Goal: Transaction & Acquisition: Purchase product/service

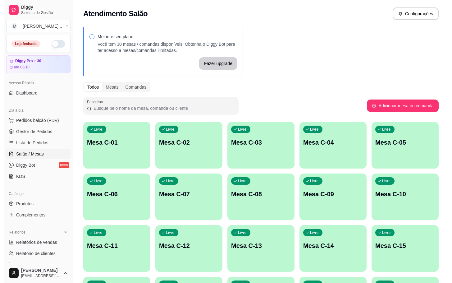
scroll to position [122, 0]
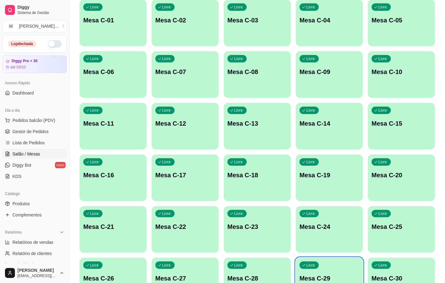
click at [313, 268] on div "Livre" at bounding box center [309, 264] width 19 height 7
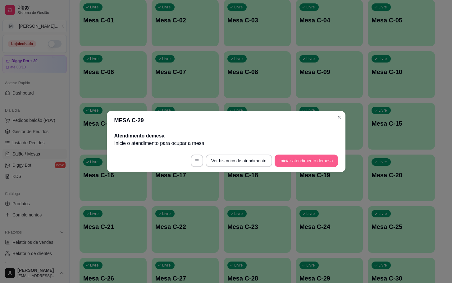
click at [320, 160] on button "Iniciar atendimento de mesa" at bounding box center [306, 161] width 63 height 12
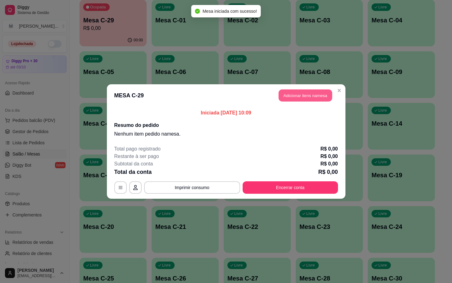
click at [312, 99] on button "Adicionar itens na mesa" at bounding box center [305, 96] width 53 height 12
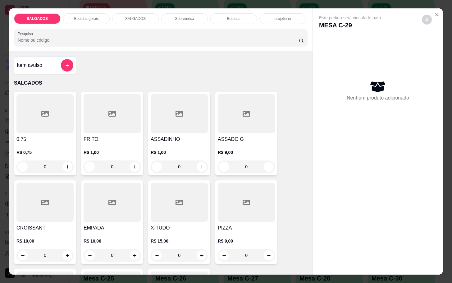
click at [115, 107] on div at bounding box center [112, 113] width 57 height 39
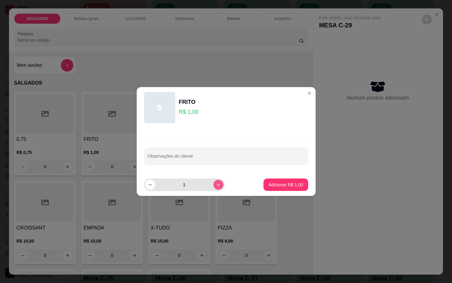
click at [216, 185] on icon "increase-product-quantity" at bounding box center [218, 185] width 5 height 5
click at [216, 184] on icon "increase-product-quantity" at bounding box center [218, 185] width 5 height 5
type input "5"
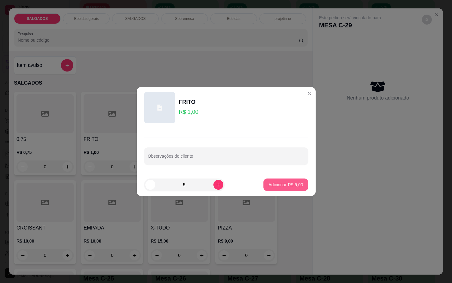
click at [277, 187] on p "Adicionar R$ 5,00" at bounding box center [286, 185] width 35 height 6
type input "5"
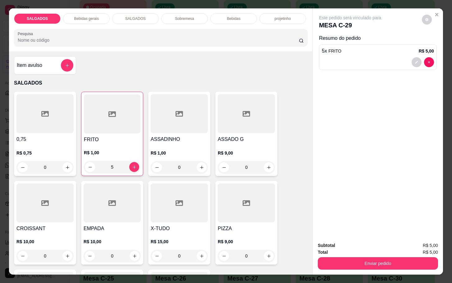
click at [86, 13] on div "Bebidas gerais" at bounding box center [86, 18] width 47 height 11
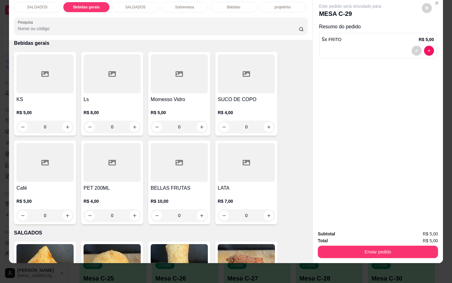
click at [243, 89] on div "SUCO DE COPO R$ 4,00 0" at bounding box center [246, 94] width 62 height 84
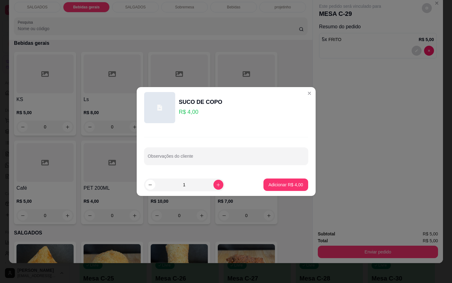
click at [280, 193] on footer "1 Adicionar R$ 4,00" at bounding box center [226, 184] width 179 height 22
click at [286, 182] on p "Adicionar R$ 4,00" at bounding box center [286, 185] width 34 height 6
type input "1"
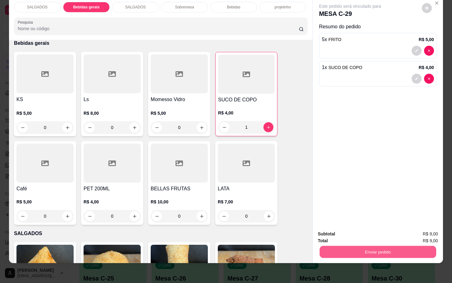
click at [420, 247] on button "Enviar pedido" at bounding box center [378, 252] width 117 height 12
click at [378, 230] on button "Não registrar e enviar pedido" at bounding box center [356, 230] width 63 height 12
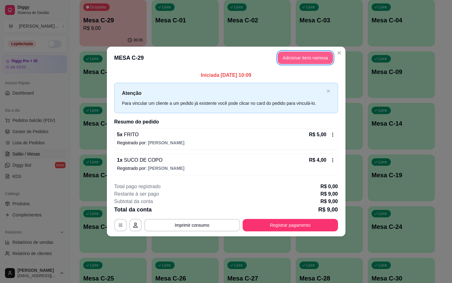
click at [315, 62] on button "Adicionar itens na mesa" at bounding box center [305, 58] width 55 height 12
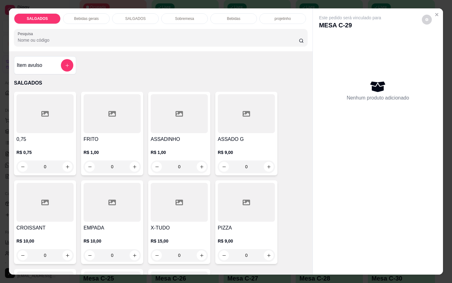
click at [115, 124] on div at bounding box center [112, 113] width 57 height 39
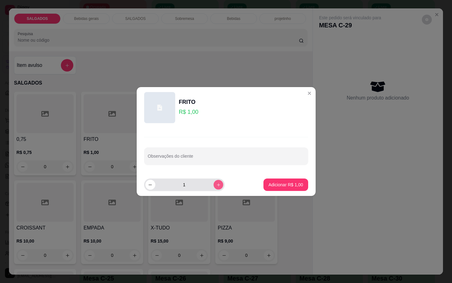
click at [216, 185] on icon "increase-product-quantity" at bounding box center [218, 185] width 5 height 5
type input "4"
click at [264, 187] on button "Adicionar R$ 4,00" at bounding box center [286, 184] width 44 height 12
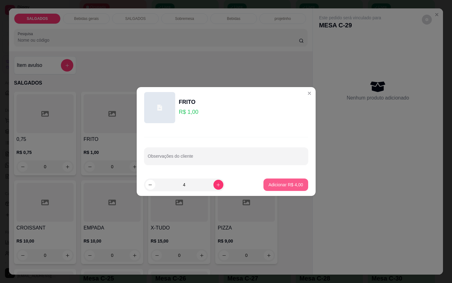
type input "4"
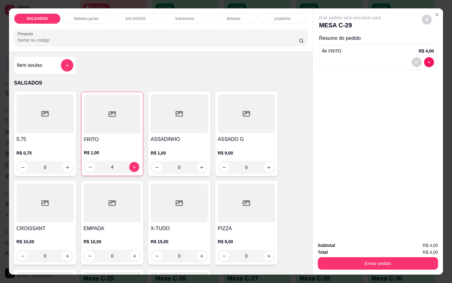
click at [342, 257] on button "Enviar pedido" at bounding box center [378, 263] width 120 height 12
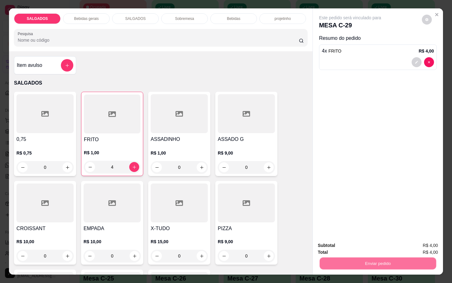
click at [341, 239] on button "Não registrar e enviar pedido" at bounding box center [356, 245] width 63 height 12
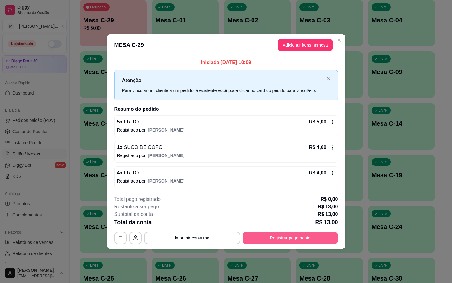
click at [301, 235] on button "Registrar pagamento" at bounding box center [290, 238] width 95 height 12
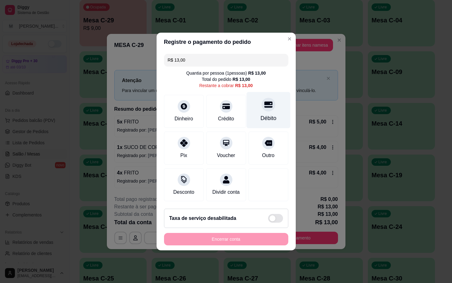
click at [282, 112] on div "Débito" at bounding box center [269, 110] width 44 height 36
type input "R$ 0,00"
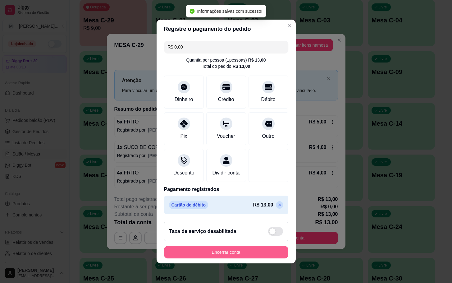
click at [266, 250] on div "Encerrar conta" at bounding box center [226, 252] width 124 height 12
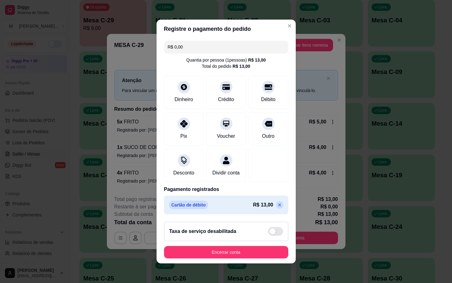
click at [220, 258] on button "Encerrar conta" at bounding box center [226, 252] width 124 height 12
